Goal: Find specific page/section: Find specific page/section

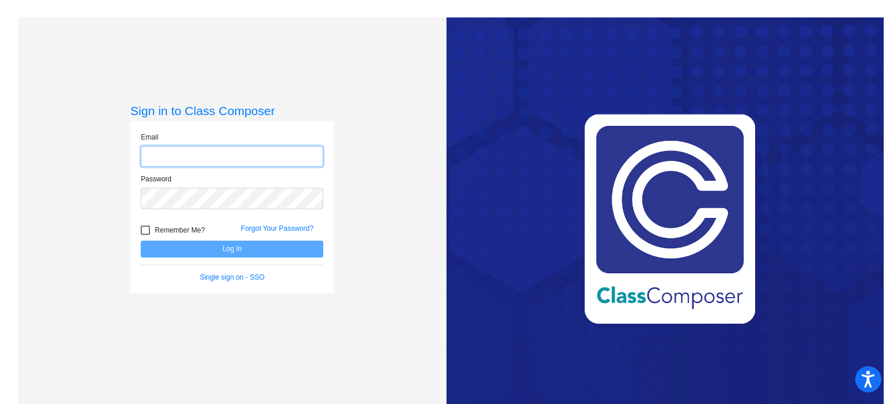
type input "[EMAIL_ADDRESS][DOMAIN_NAME]"
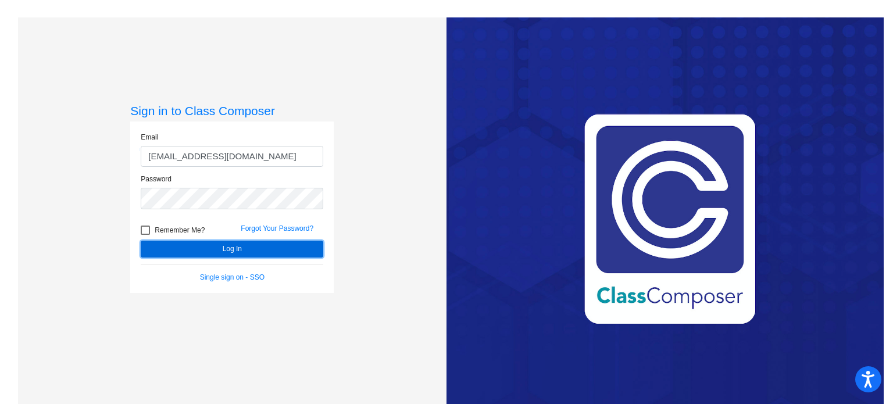
click at [197, 251] on button "Log In" at bounding box center [232, 249] width 183 height 17
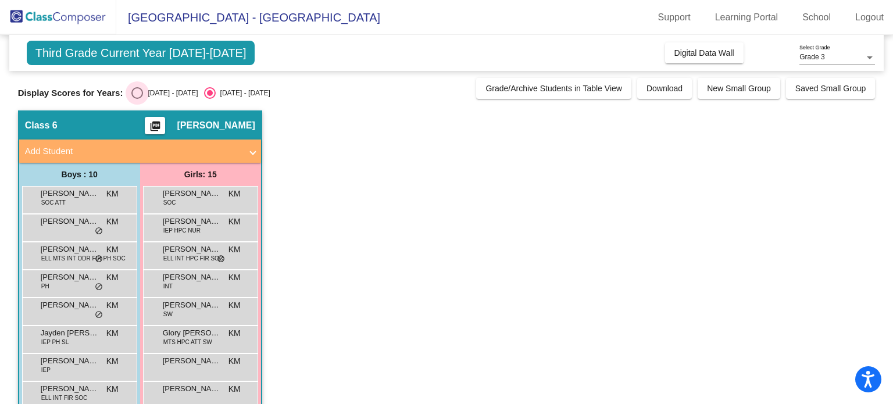
click at [144, 92] on div "[DATE] - [DATE]" at bounding box center [170, 93] width 55 height 10
click at [137, 99] on input "[DATE] - [DATE]" at bounding box center [137, 99] width 1 height 1
radio input "true"
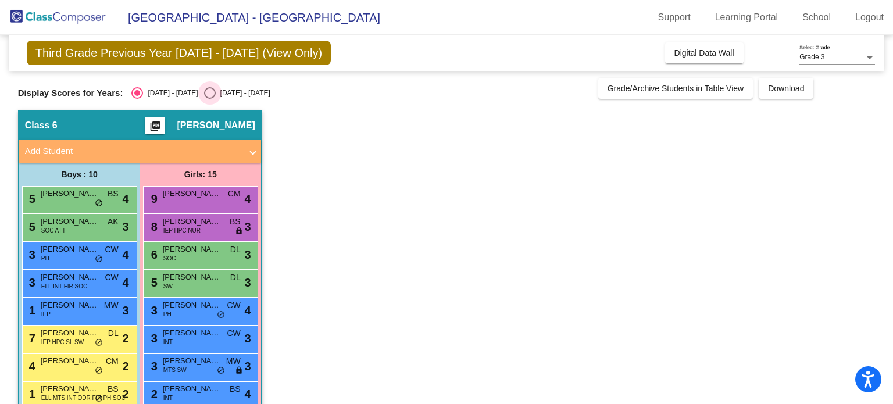
click at [216, 96] on div "[DATE] - [DATE]" at bounding box center [243, 93] width 55 height 10
click at [210, 99] on input "[DATE] - [DATE]" at bounding box center [209, 99] width 1 height 1
radio input "true"
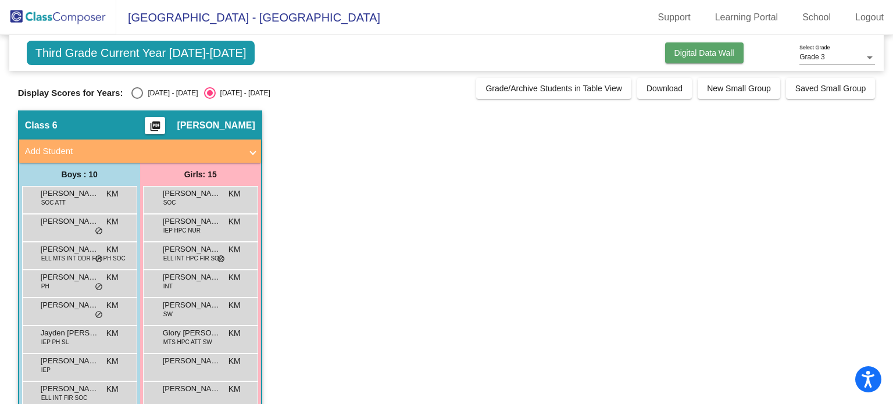
click at [690, 48] on span "Digital Data Wall" at bounding box center [704, 52] width 60 height 9
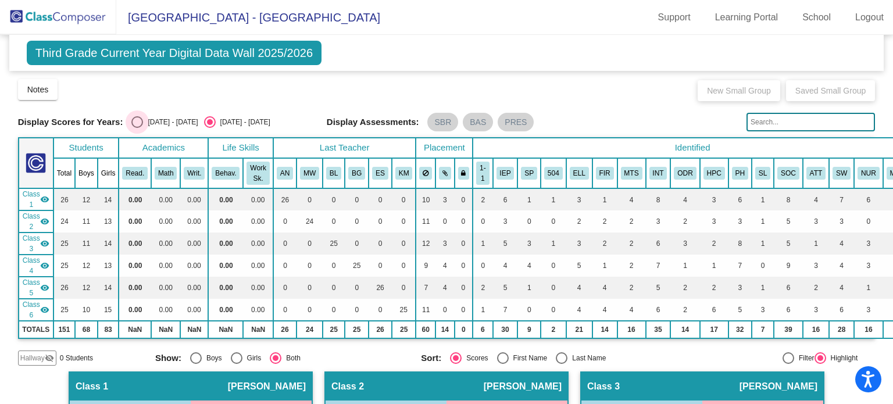
click at [147, 127] on label "[DATE] - [DATE]" at bounding box center [164, 122] width 66 height 12
click at [137, 128] on input "[DATE] - [DATE]" at bounding box center [137, 128] width 1 height 1
radio input "true"
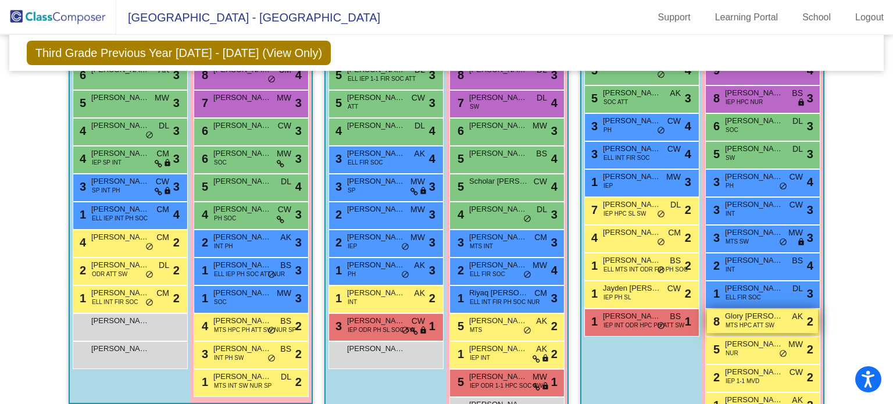
scroll to position [847, 0]
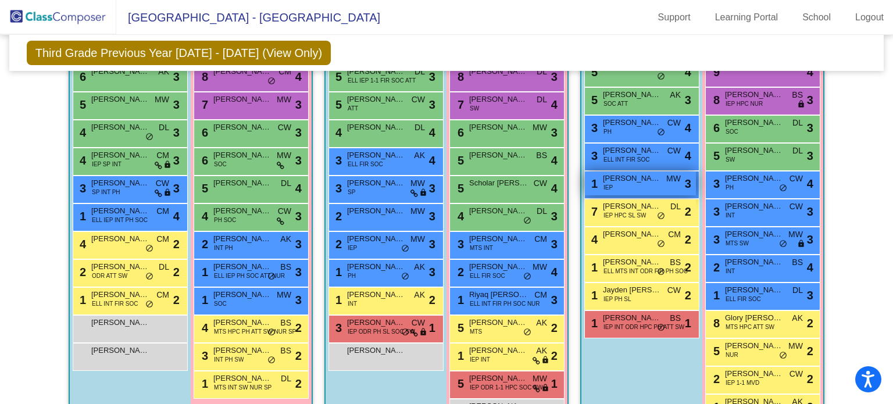
click at [649, 180] on div "1 Maximus [PERSON_NAME] IEP MW lock do_not_disturb_alt 3" at bounding box center [640, 184] width 111 height 24
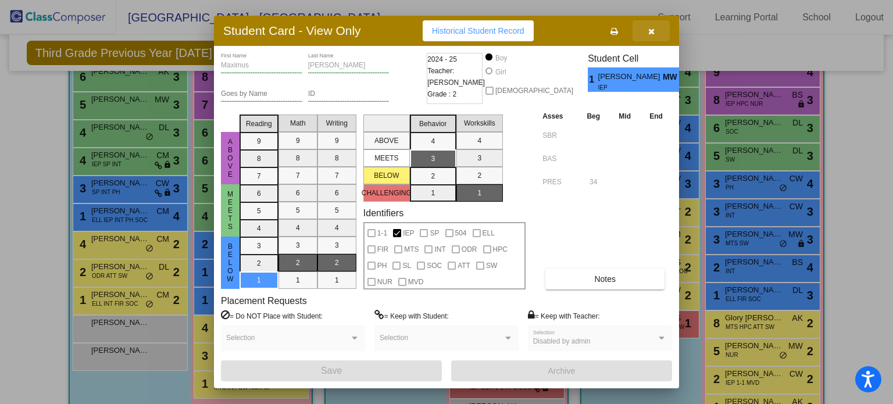
click at [649, 32] on icon "button" at bounding box center [651, 31] width 6 height 8
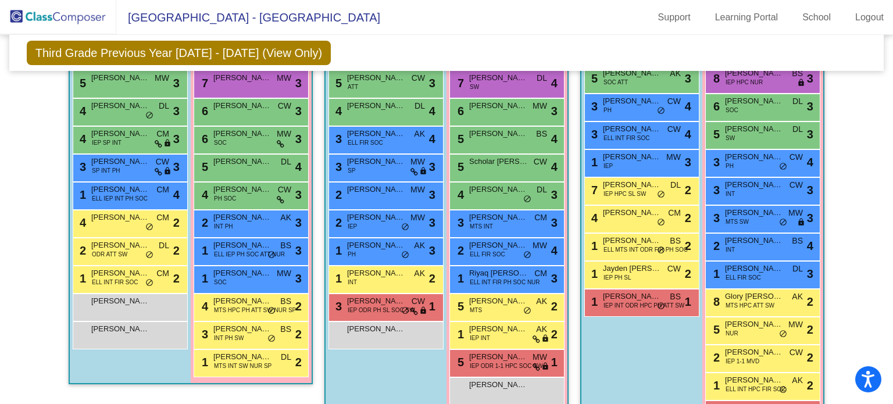
scroll to position [869, 0]
